Goal: Task Accomplishment & Management: Use online tool/utility

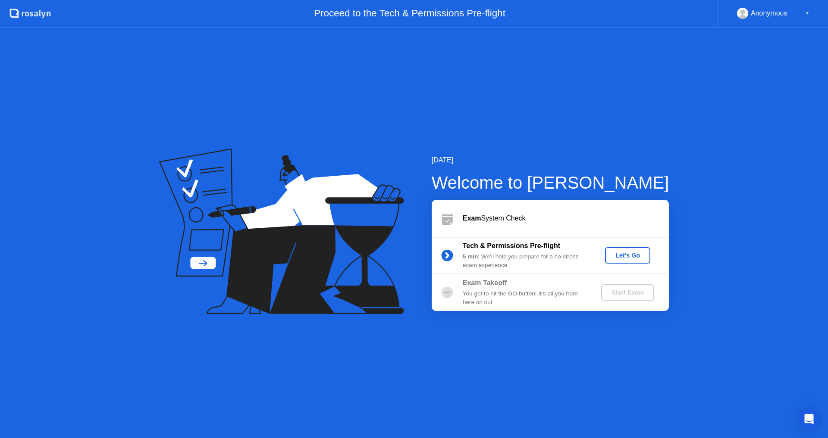
click at [625, 257] on div "Let's Go" at bounding box center [627, 255] width 38 height 7
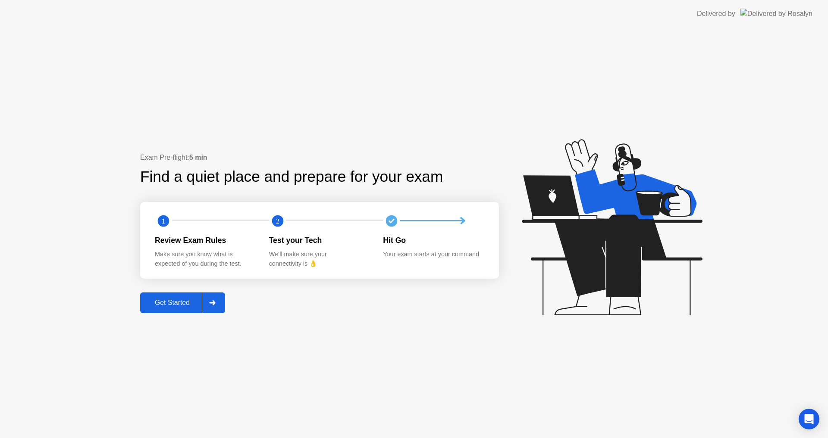
click at [192, 307] on div "Get Started" at bounding box center [172, 303] width 59 height 8
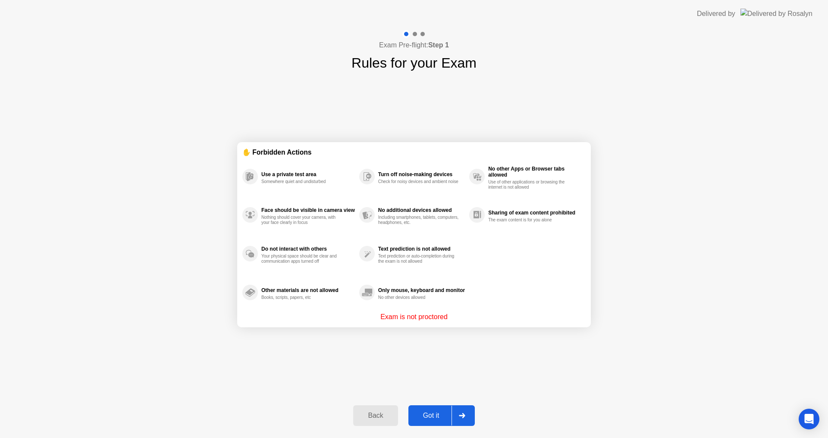
click at [439, 417] on div "Got it" at bounding box center [431, 416] width 41 height 8
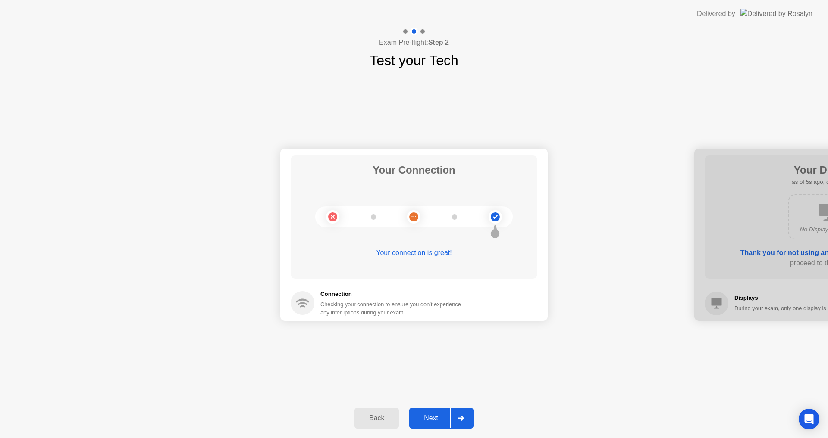
click at [432, 419] on div "Next" at bounding box center [431, 419] width 38 height 8
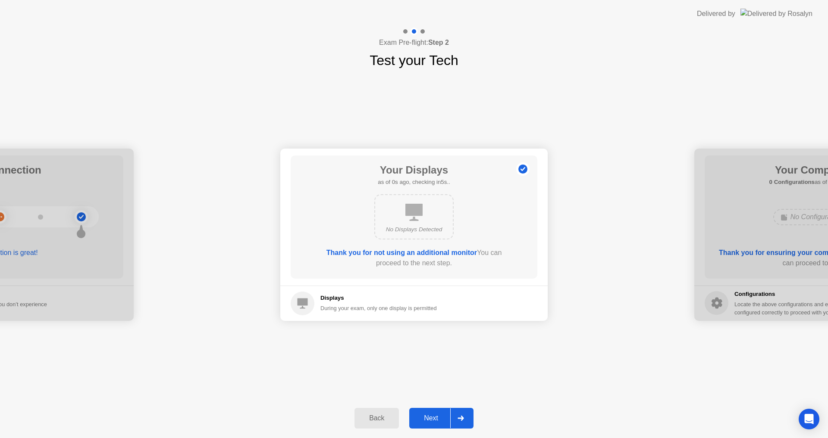
click at [429, 415] on div "Next" at bounding box center [431, 419] width 38 height 8
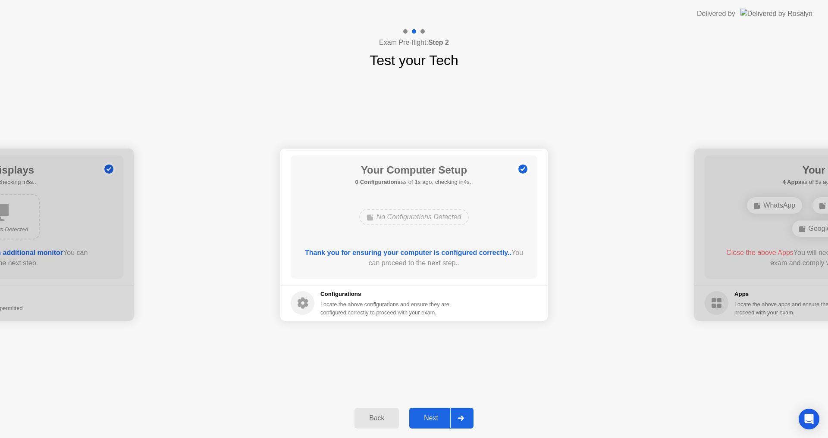
click at [435, 417] on div "Next" at bounding box center [431, 419] width 38 height 8
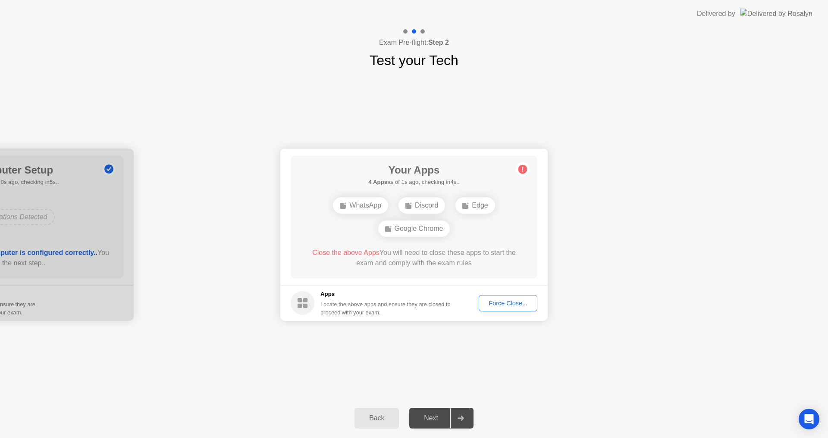
click at [499, 302] on div "Force Close..." at bounding box center [507, 303] width 53 height 7
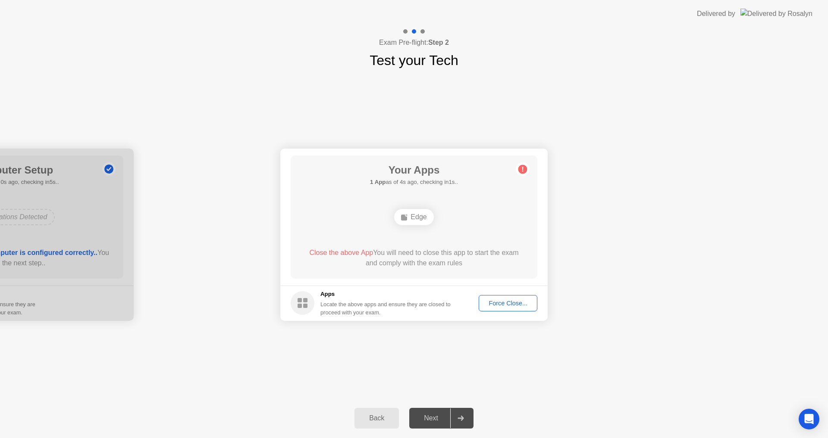
click at [507, 305] on div "Force Close..." at bounding box center [507, 303] width 53 height 7
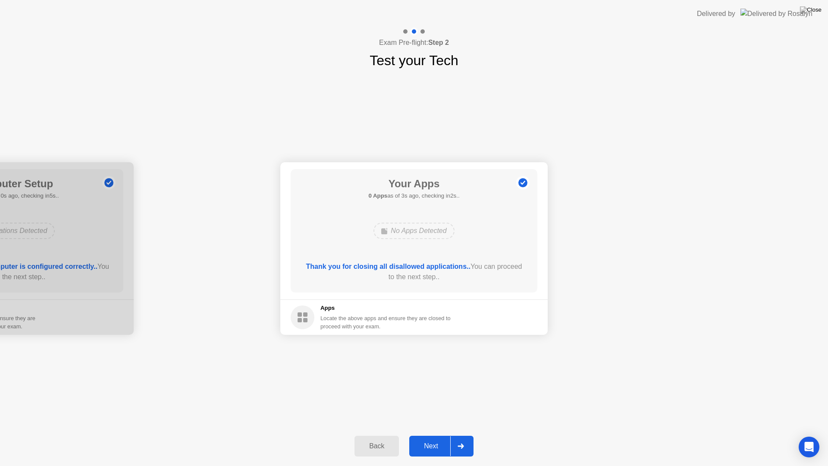
click at [414, 438] on div "Next" at bounding box center [431, 446] width 38 height 8
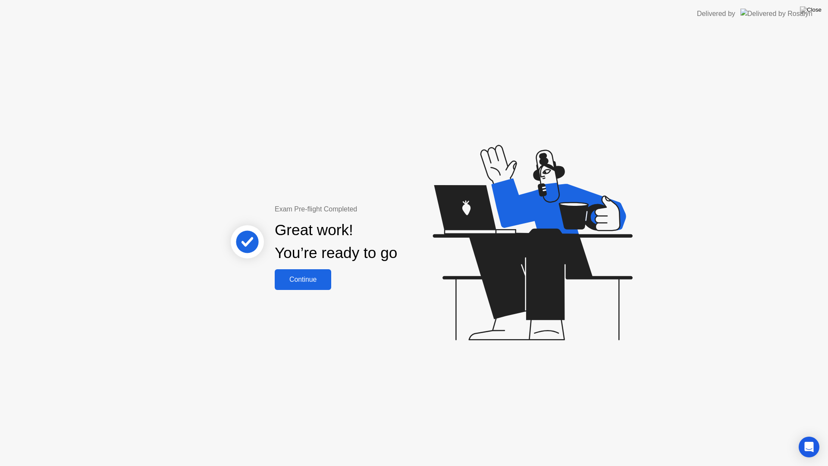
click at [310, 284] on button "Continue" at bounding box center [303, 279] width 56 height 21
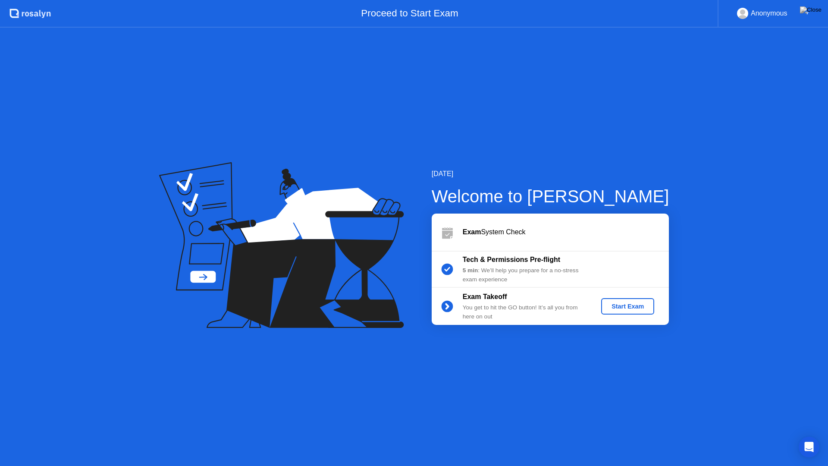
click at [632, 305] on div "Start Exam" at bounding box center [627, 306] width 46 height 7
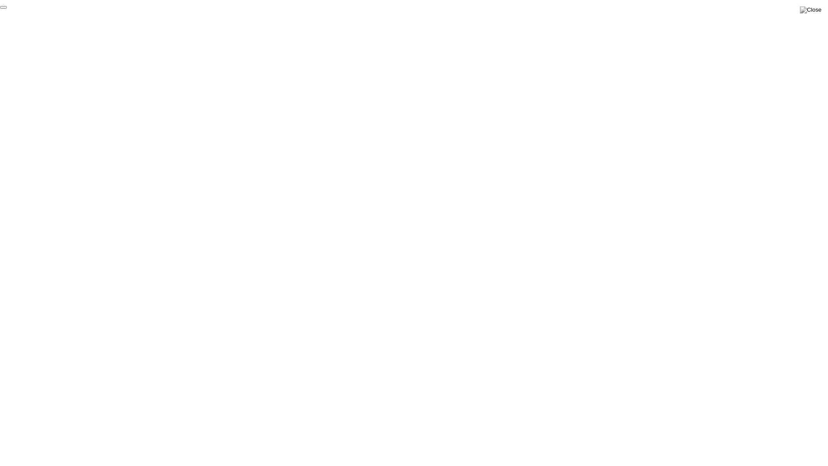
click div "End Proctoring Session"
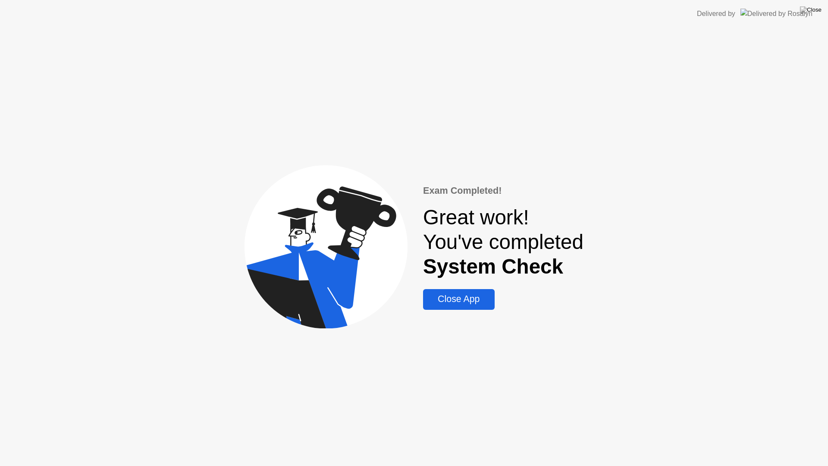
click at [457, 304] on div "Close App" at bounding box center [458, 299] width 66 height 11
